Goal: Check status: Check status

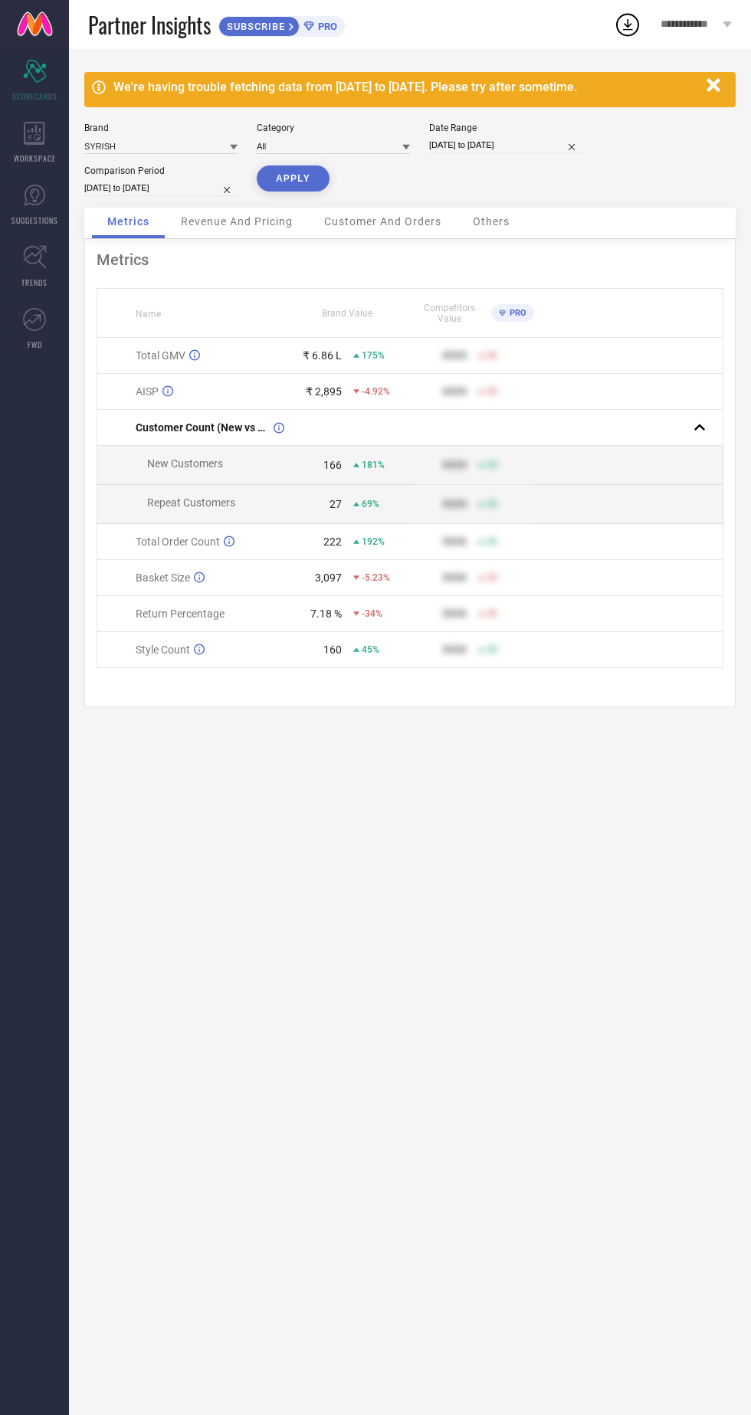
select select "8"
select select "2025"
select select "9"
select select "2025"
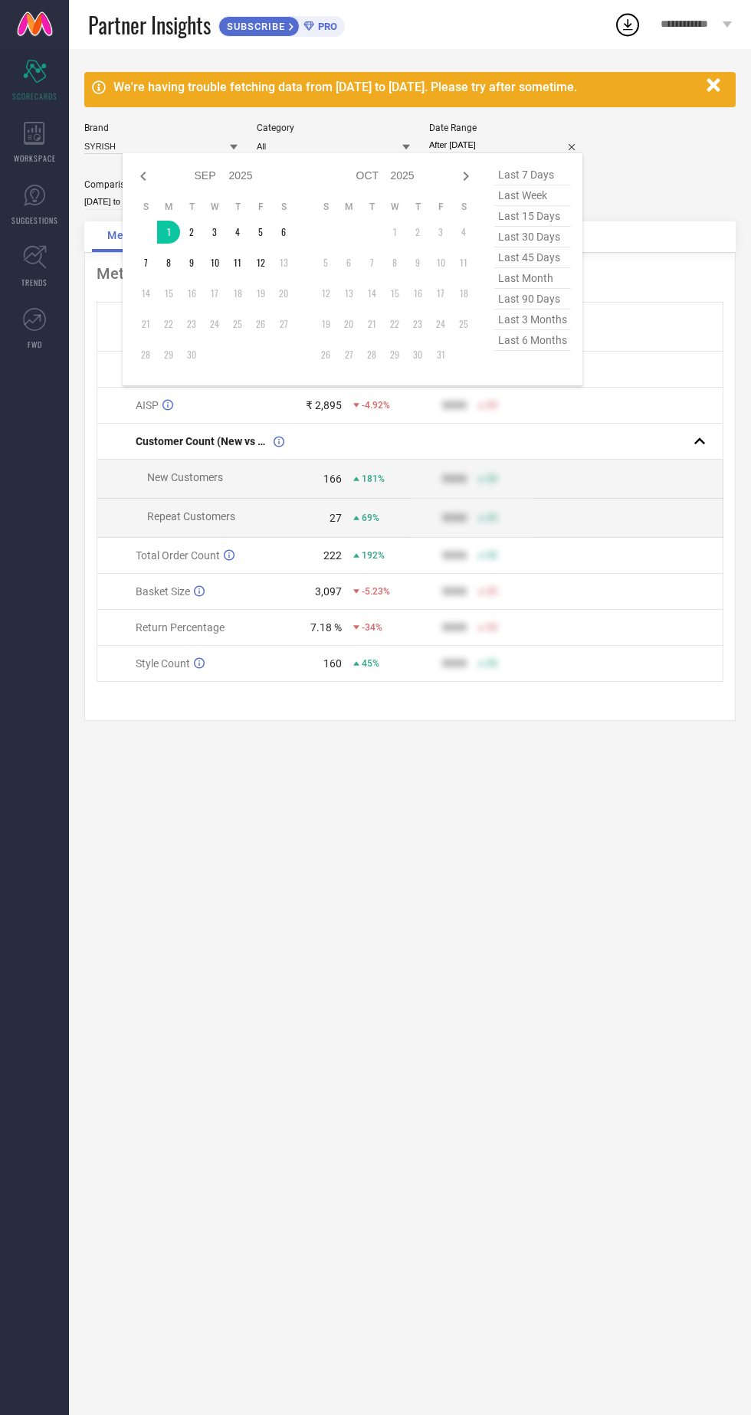
click at [276, 261] on td "13" at bounding box center [283, 262] width 23 height 23
type input "[DATE] to [DATE]"
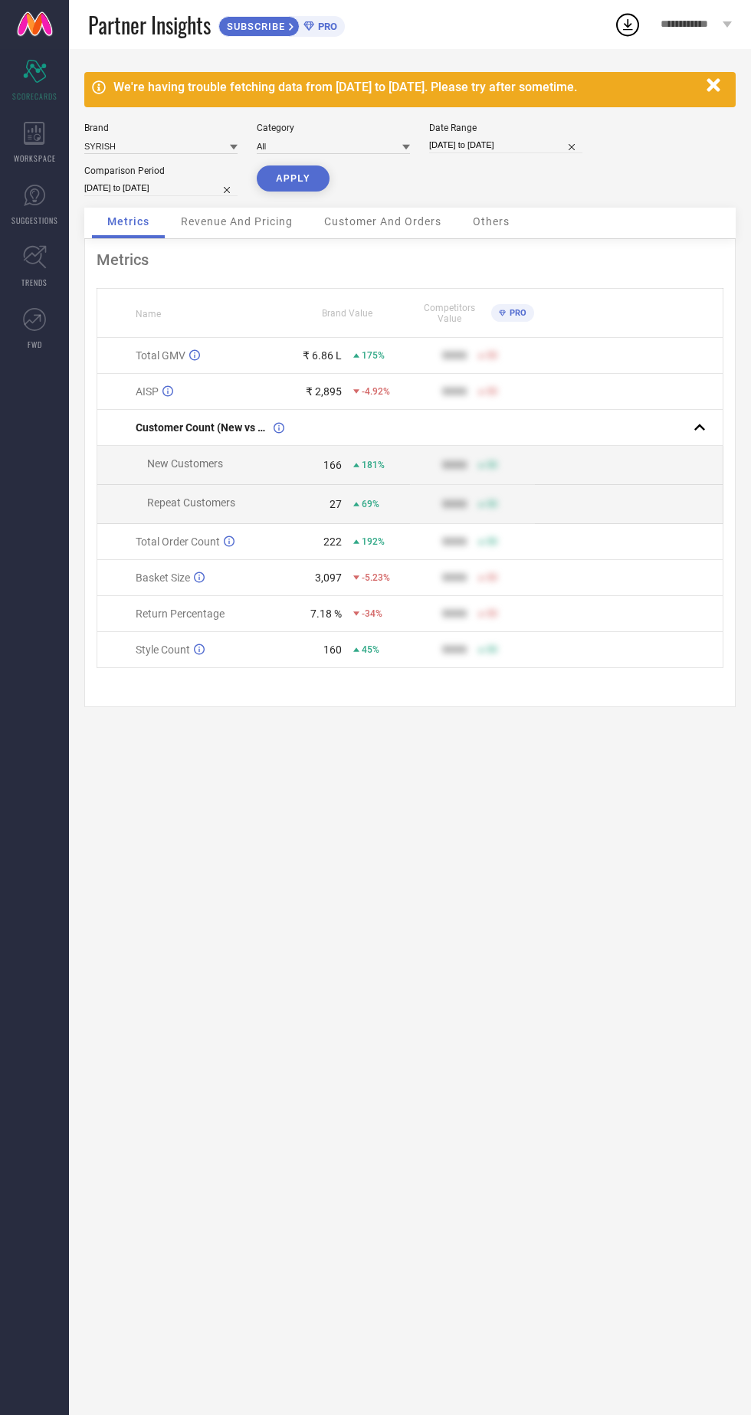
click at [307, 184] on button "APPLY" at bounding box center [293, 178] width 73 height 26
